Goal: Check status

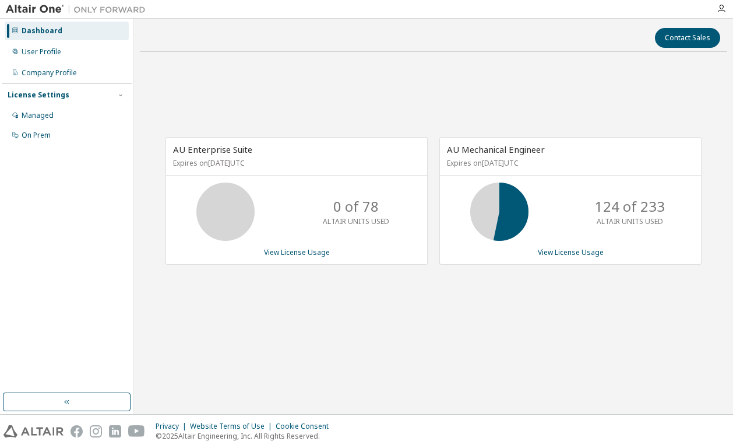
click at [305, 77] on div "AU Enterprise Suite Expires on [DATE] UTC 0 of 78 ALTAIR UNITS USED View Licens…" at bounding box center [433, 206] width 587 height 291
